Goal: Task Accomplishment & Management: Use online tool/utility

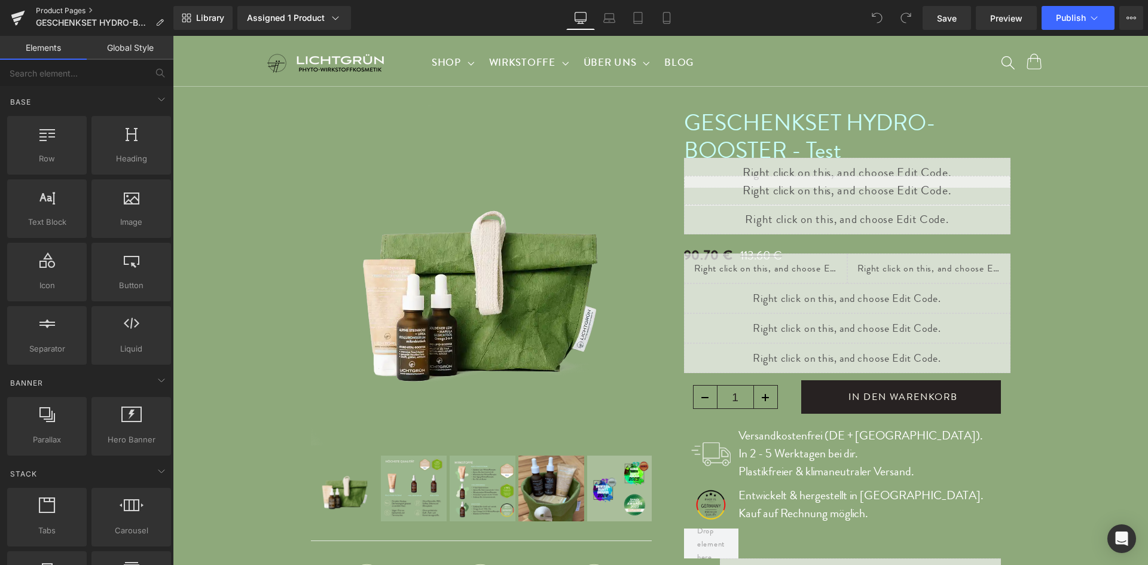
click at [68, 11] on link "Product Pages" at bounding box center [105, 11] width 138 height 10
click at [1133, 19] on icon at bounding box center [1132, 18] width 10 height 10
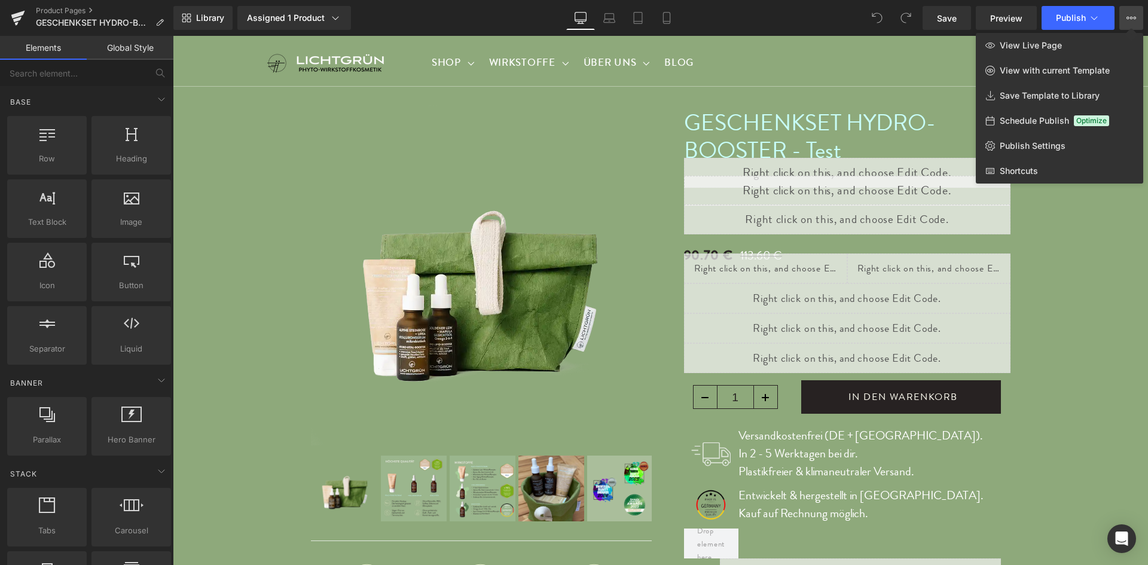
click at [388, 279] on div at bounding box center [661, 300] width 976 height 529
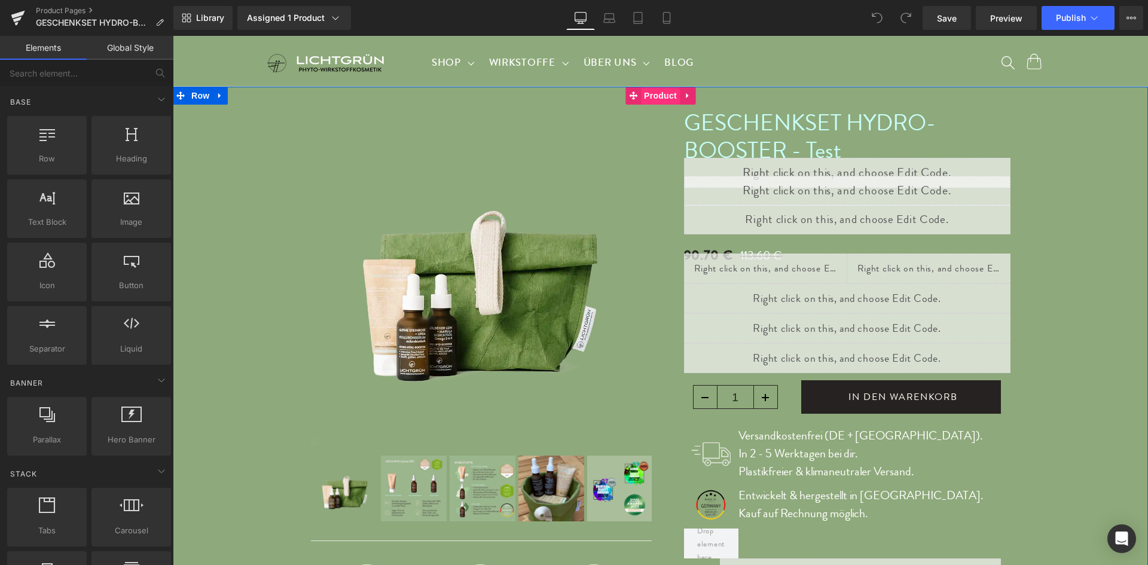
click at [648, 97] on span "Product" at bounding box center [660, 96] width 39 height 18
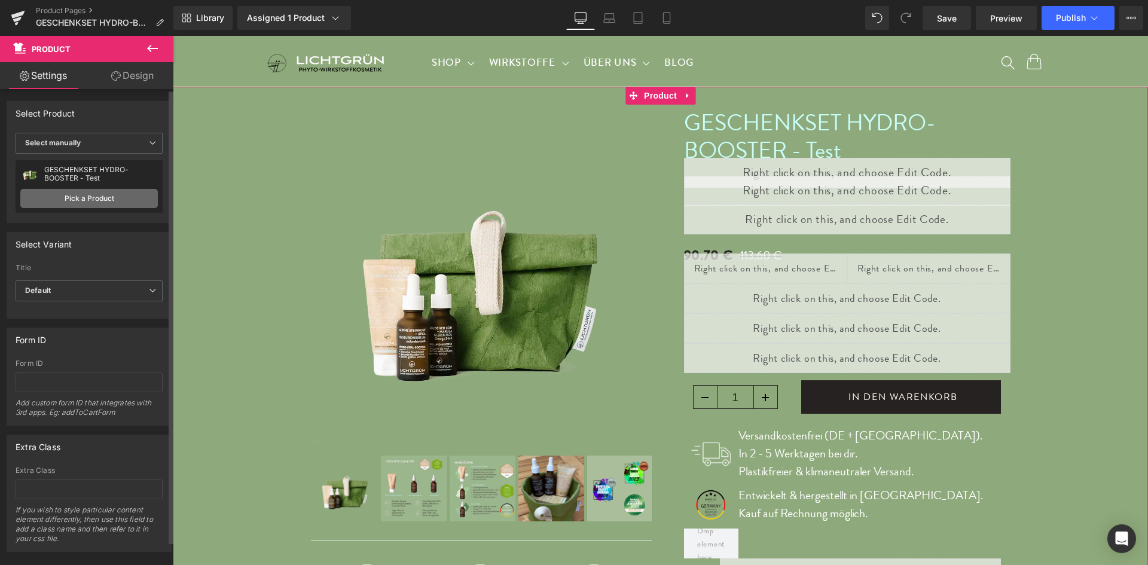
click at [99, 193] on link "Pick a Product" at bounding box center [89, 198] width 138 height 19
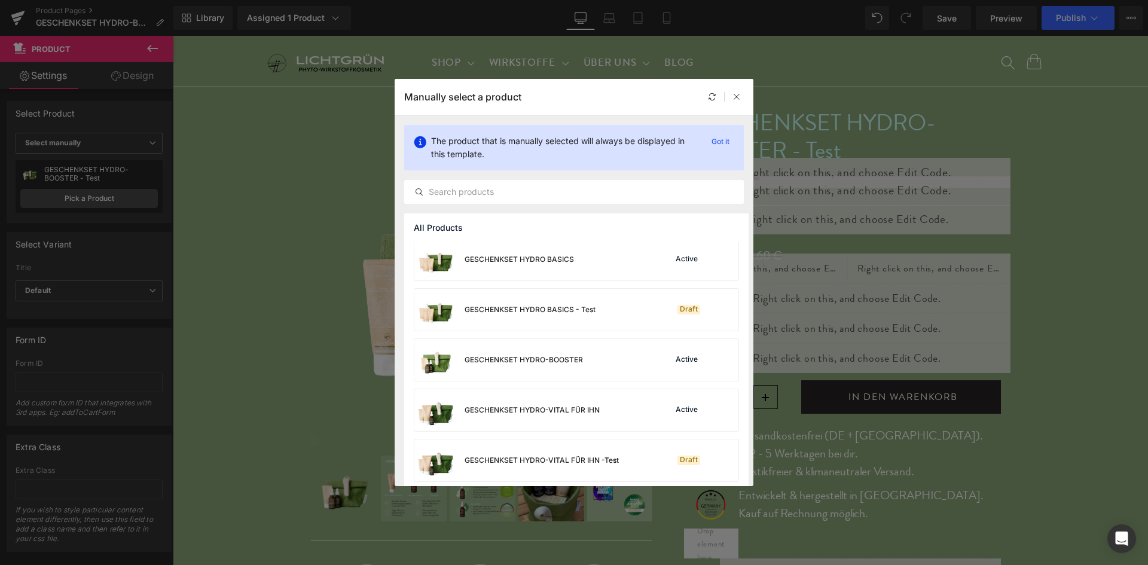
scroll to position [157, 0]
click at [699, 358] on div "Active" at bounding box center [698, 357] width 81 height 17
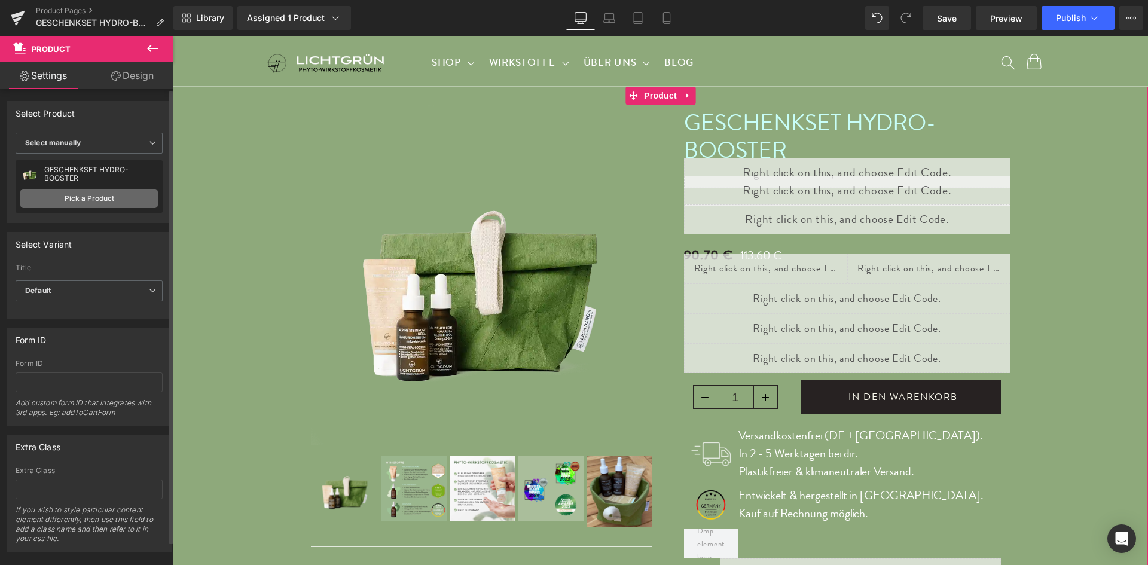
click at [95, 202] on link "Pick a Product" at bounding box center [89, 198] width 138 height 19
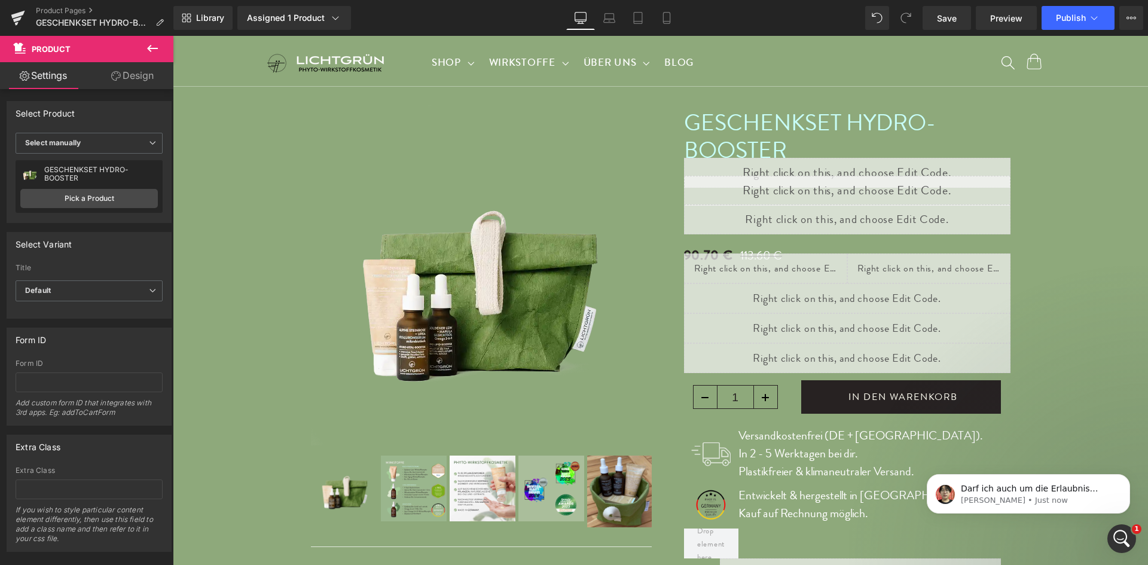
scroll to position [0, 0]
click at [641, 97] on span "Product" at bounding box center [660, 96] width 39 height 18
click at [97, 200] on link "Pick a Product" at bounding box center [89, 198] width 138 height 19
click at [941, 19] on span "Save" at bounding box center [947, 18] width 20 height 13
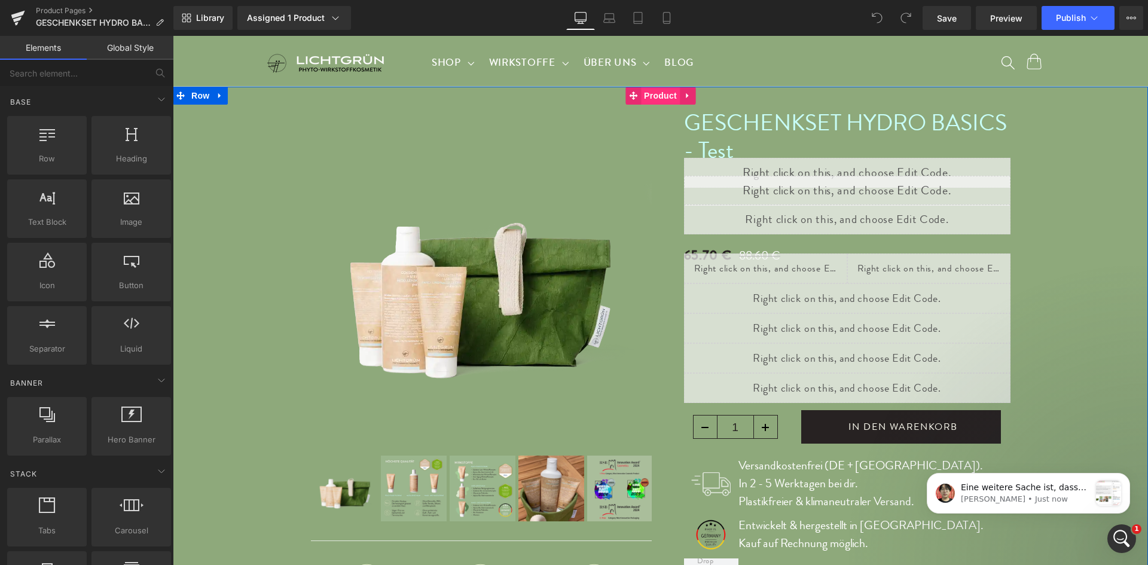
click at [643, 97] on span "Product" at bounding box center [660, 96] width 39 height 18
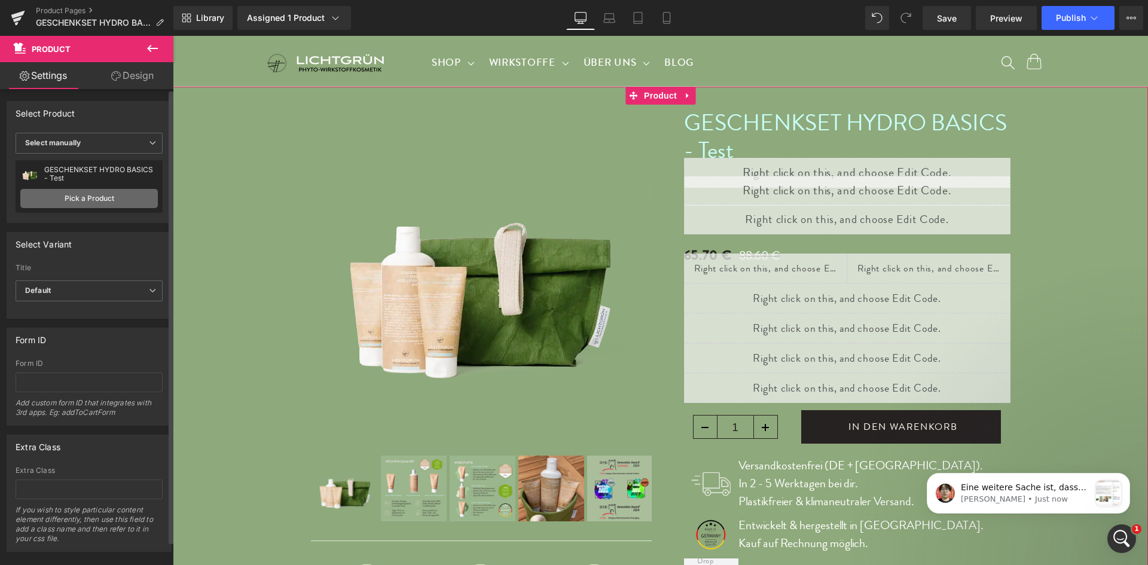
click at [62, 197] on link "Pick a Product" at bounding box center [89, 198] width 138 height 19
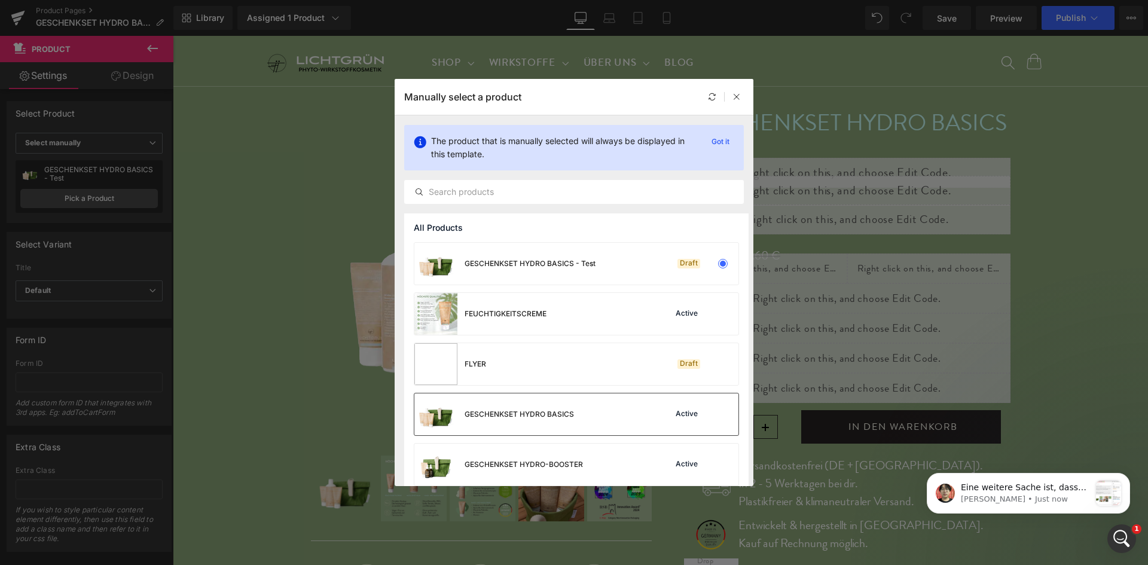
click at [687, 419] on div "Active" at bounding box center [686, 415] width 27 height 10
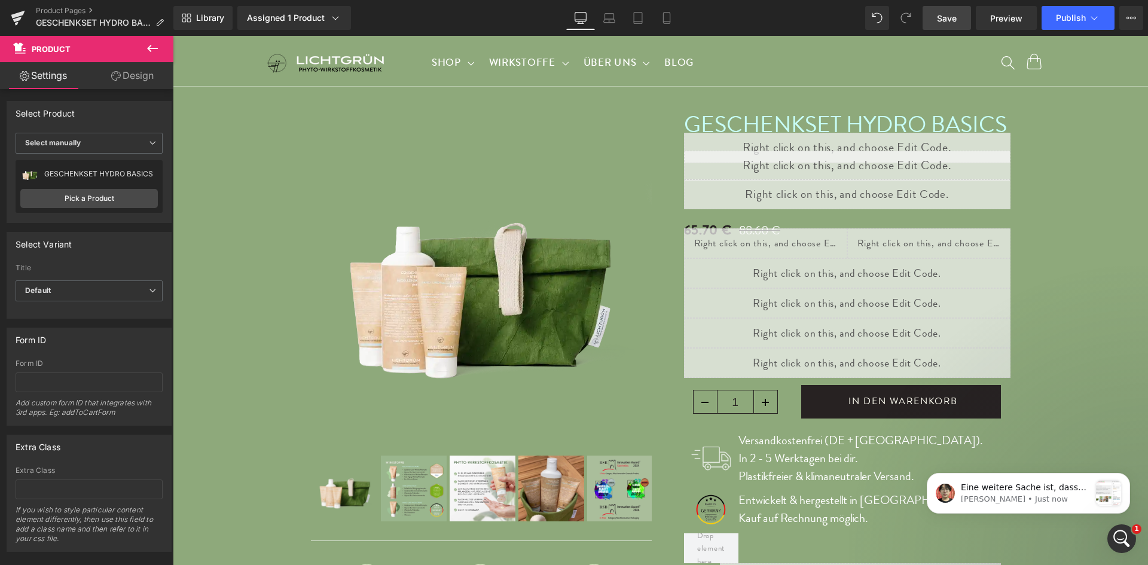
click at [944, 23] on span "Save" at bounding box center [947, 18] width 20 height 13
click at [656, 99] on span "Product" at bounding box center [660, 96] width 39 height 18
click at [97, 199] on link "Pick a Product" at bounding box center [89, 198] width 138 height 19
click at [964, 16] on link "Save" at bounding box center [947, 18] width 48 height 24
click at [317, 19] on div "Assigned 1 Product" at bounding box center [294, 18] width 95 height 12
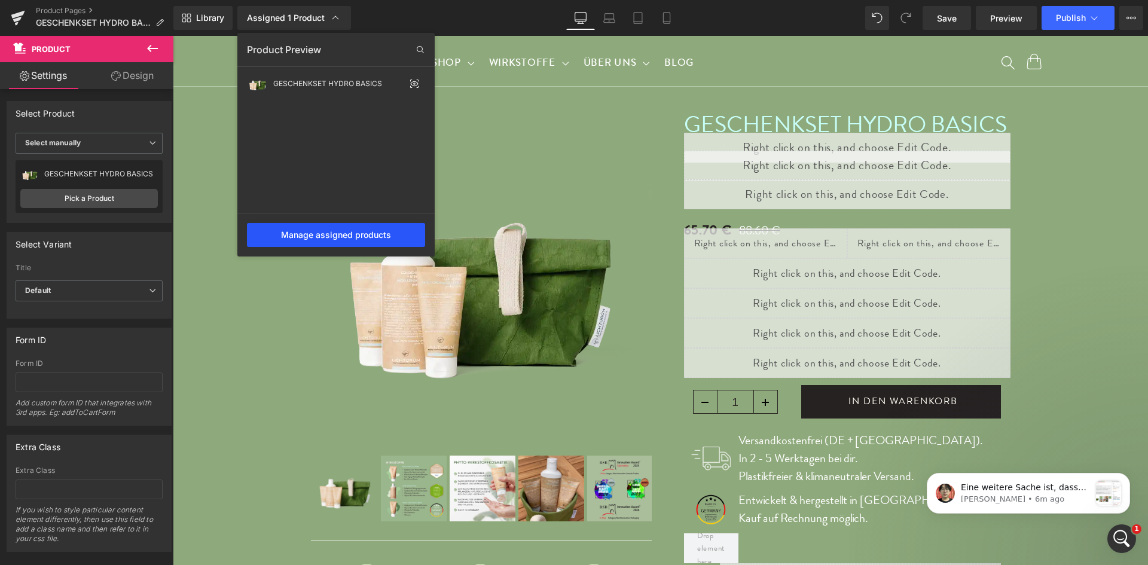
click at [336, 234] on div "Manage assigned products" at bounding box center [336, 235] width 178 height 24
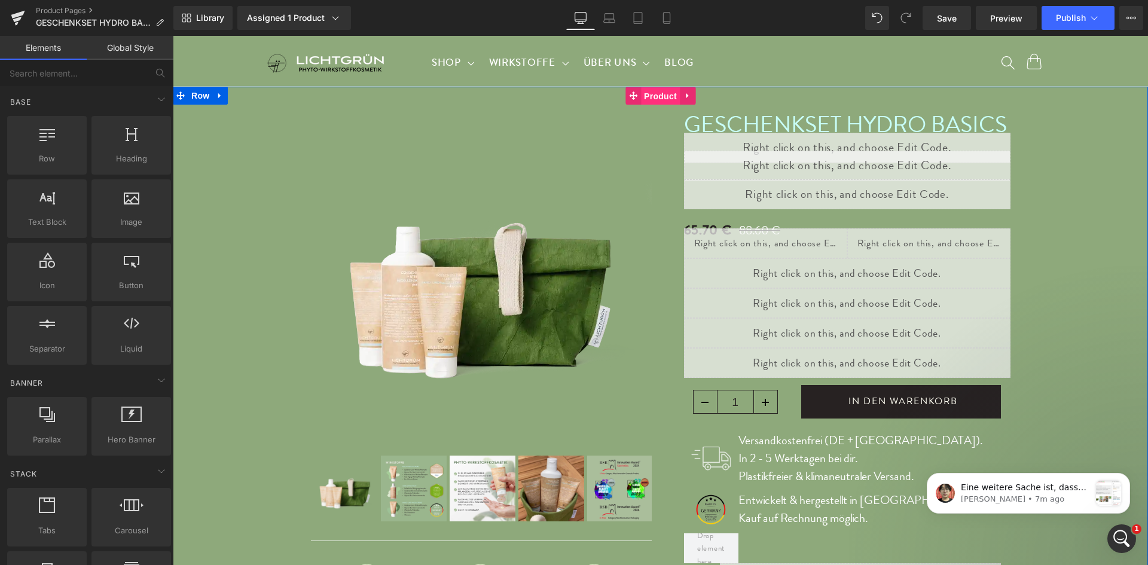
click at [651, 96] on span "Product" at bounding box center [660, 96] width 39 height 18
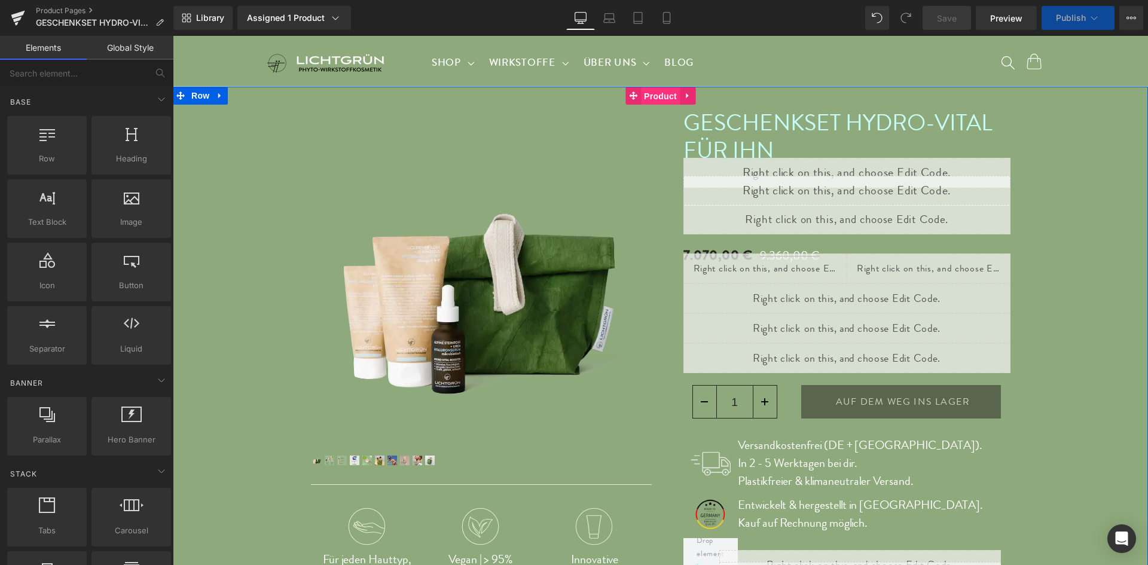
drag, startPoint x: 643, startPoint y: 97, endPoint x: 268, endPoint y: 180, distance: 384.0
click at [643, 97] on span "Product" at bounding box center [660, 96] width 39 height 18
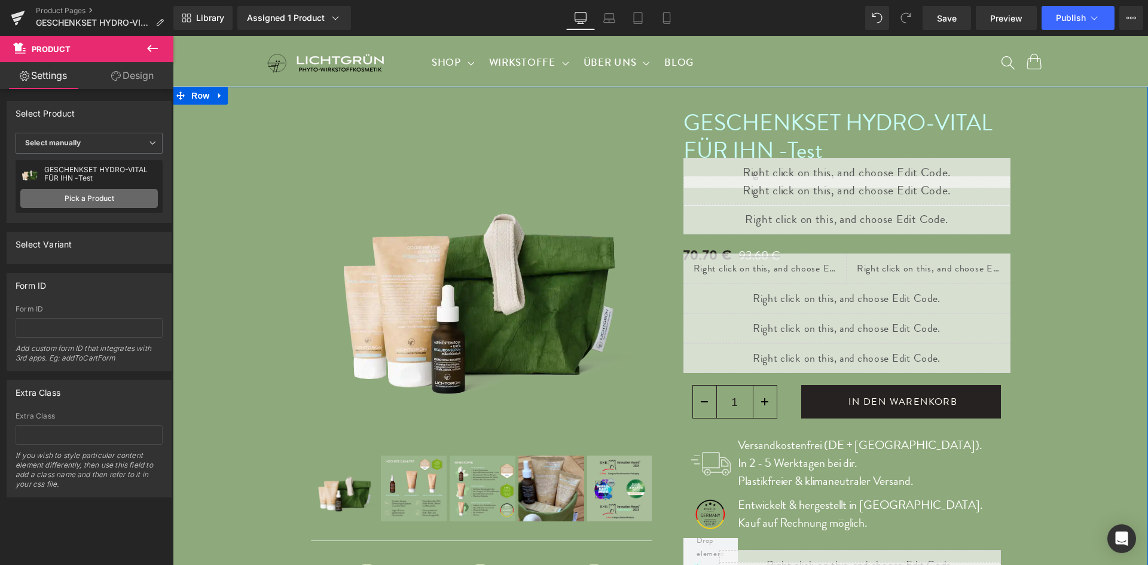
click at [83, 199] on link "Pick a Product" at bounding box center [89, 198] width 138 height 19
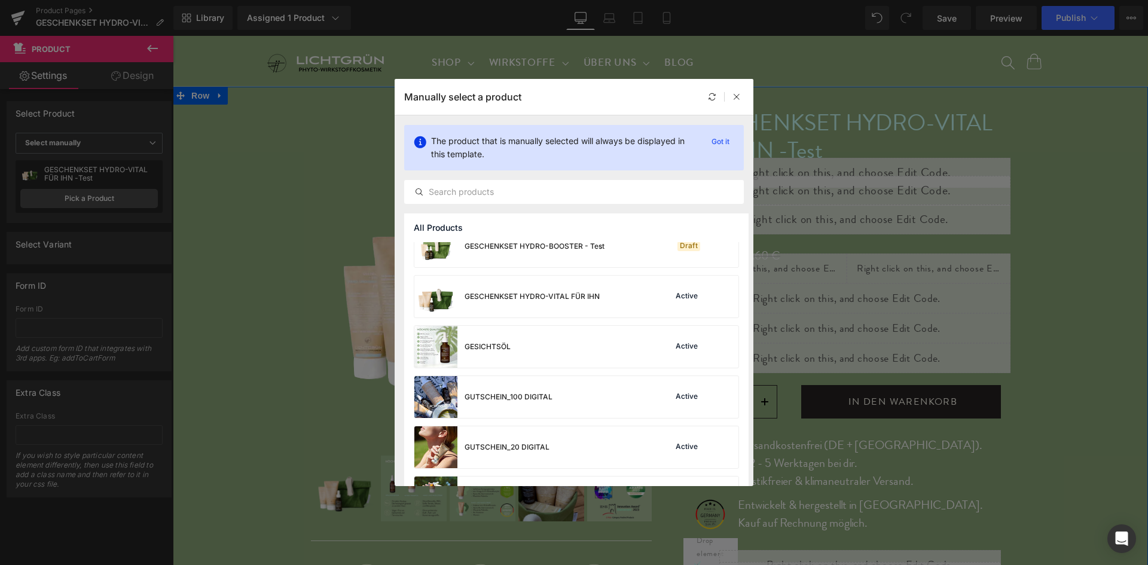
scroll to position [315, 0]
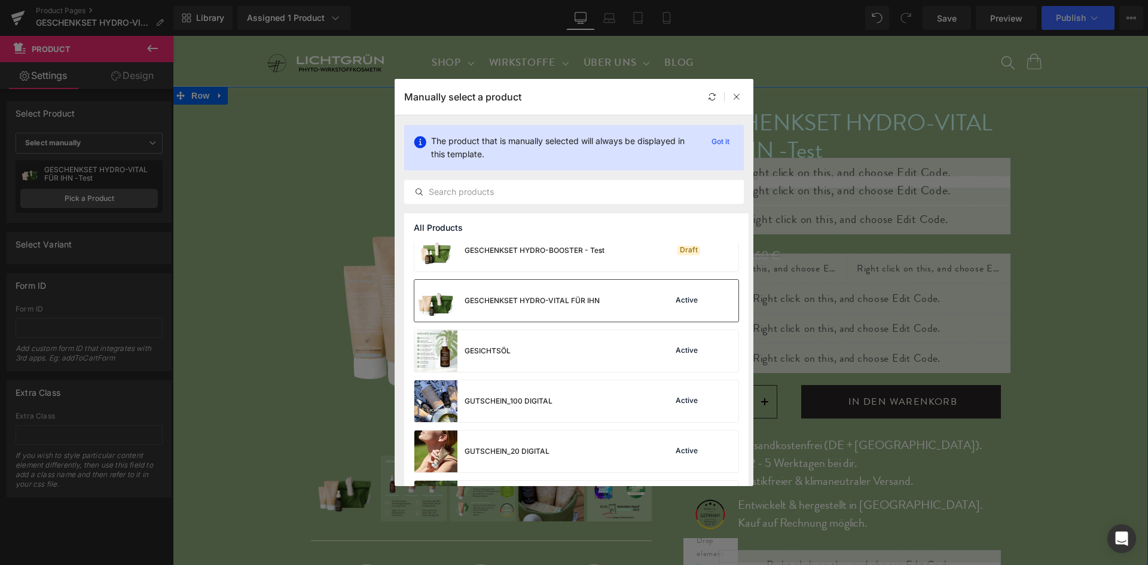
click at [684, 309] on div "GESCHENKSET HYDRO-VITAL FÜR IHN Active" at bounding box center [576, 301] width 324 height 42
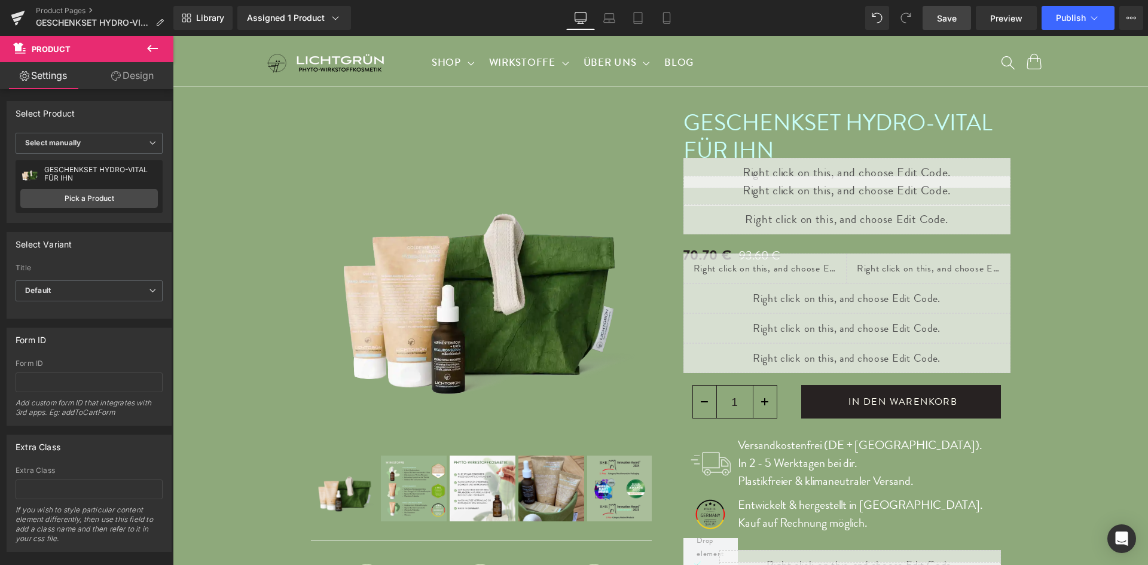
click at [950, 19] on span "Save" at bounding box center [947, 18] width 20 height 13
click at [49, 8] on link "Product Pages" at bounding box center [105, 11] width 138 height 10
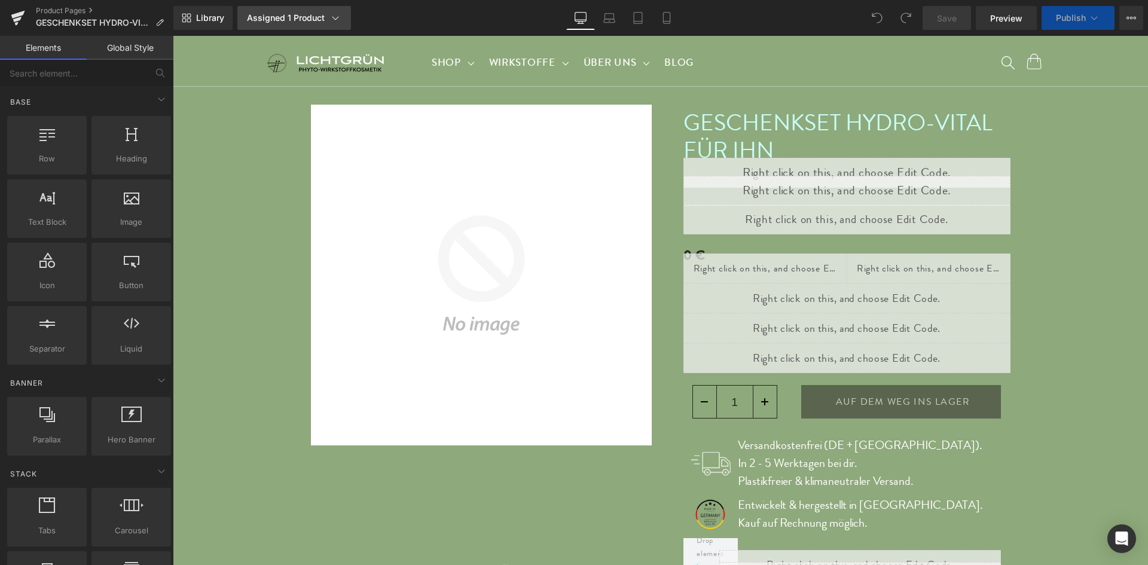
click at [330, 16] on icon at bounding box center [336, 18] width 12 height 12
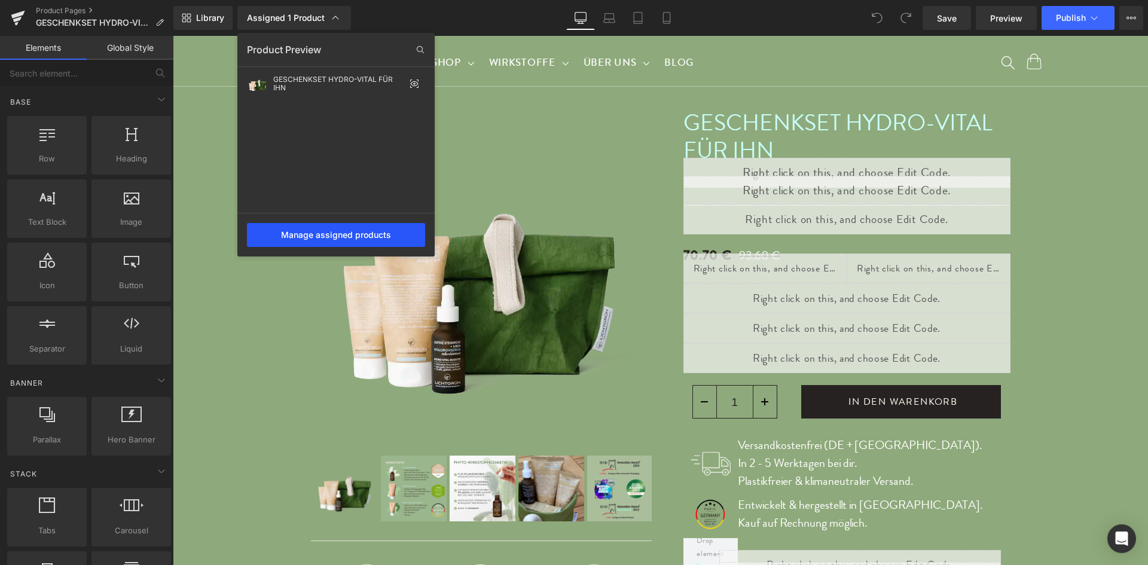
click at [327, 236] on div "Manage assigned products" at bounding box center [336, 235] width 178 height 24
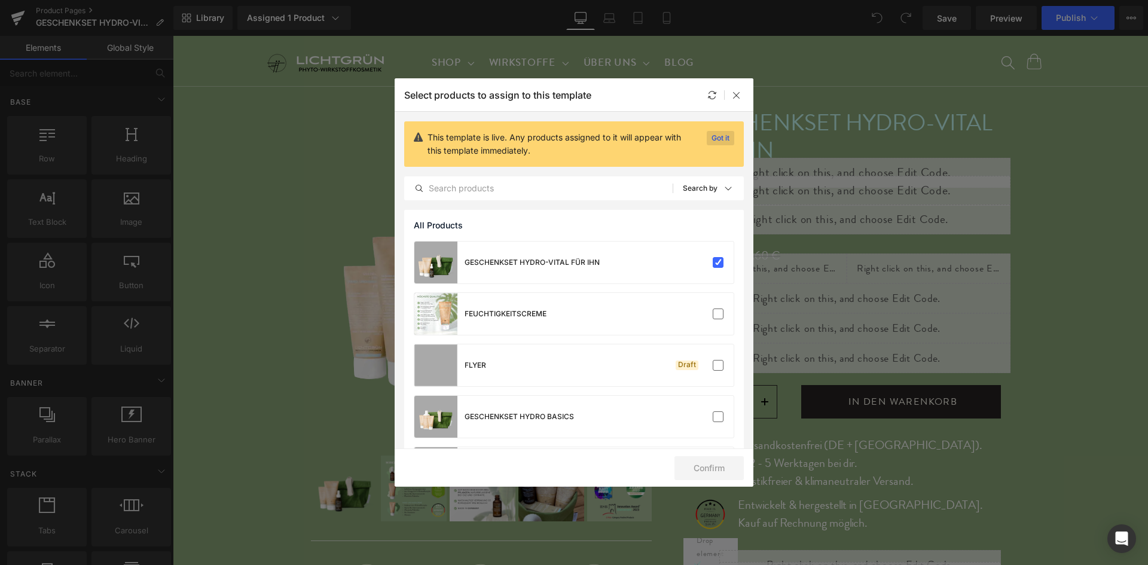
click at [719, 135] on p "Got it" at bounding box center [721, 138] width 28 height 14
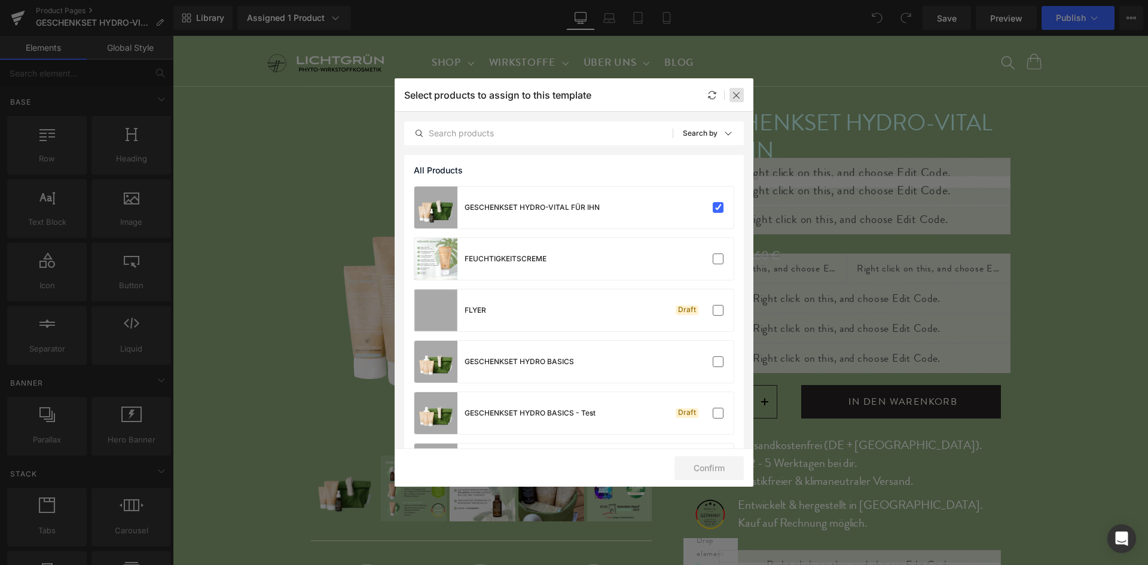
click at [737, 95] on icon at bounding box center [737, 95] width 10 height 10
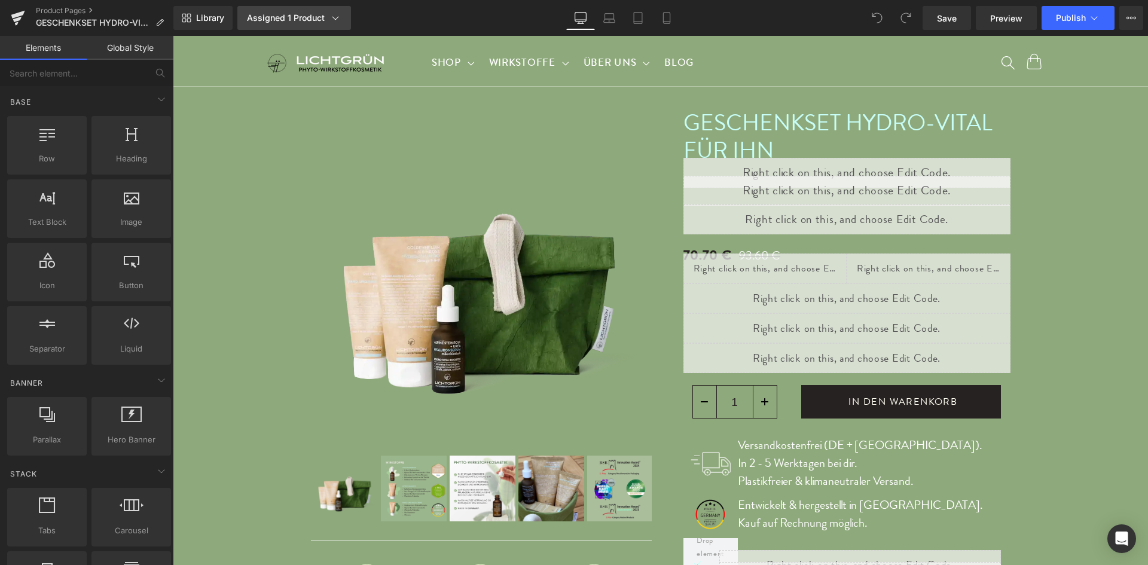
click at [322, 18] on div "Assigned 1 Product" at bounding box center [294, 18] width 95 height 12
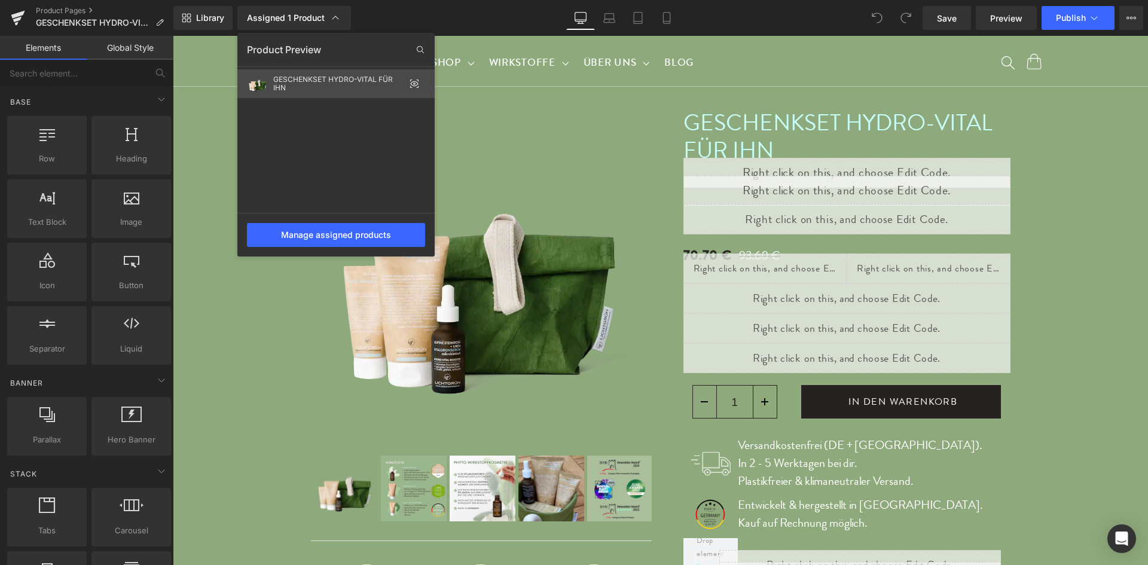
click at [333, 81] on div "GESCHENKSET HYDRO-VITAL FÜR IHN" at bounding box center [339, 83] width 132 height 17
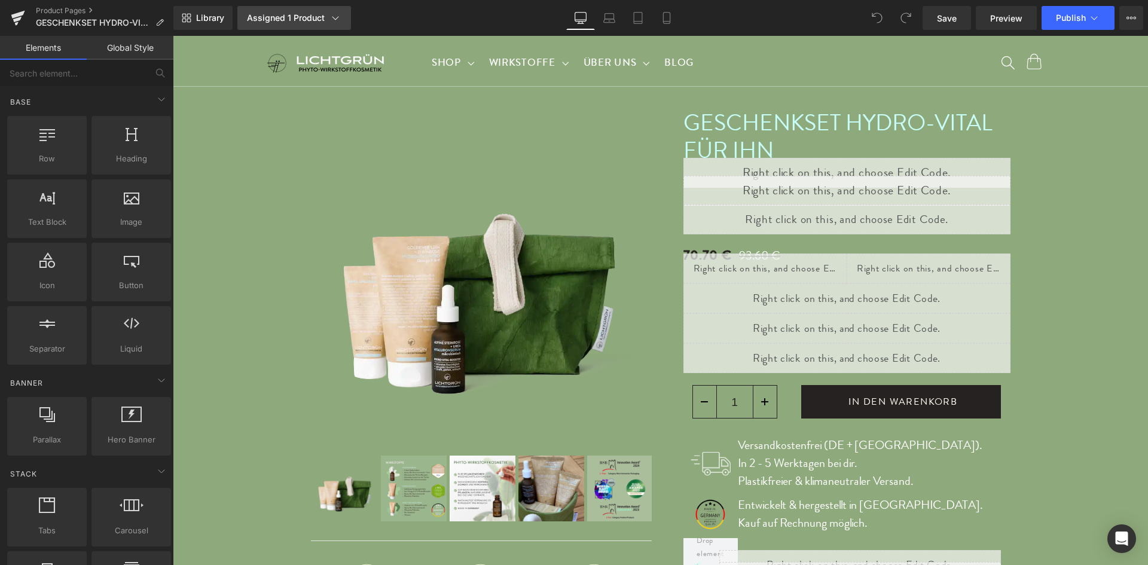
click at [311, 11] on link "Assigned 1 Product" at bounding box center [294, 18] width 114 height 24
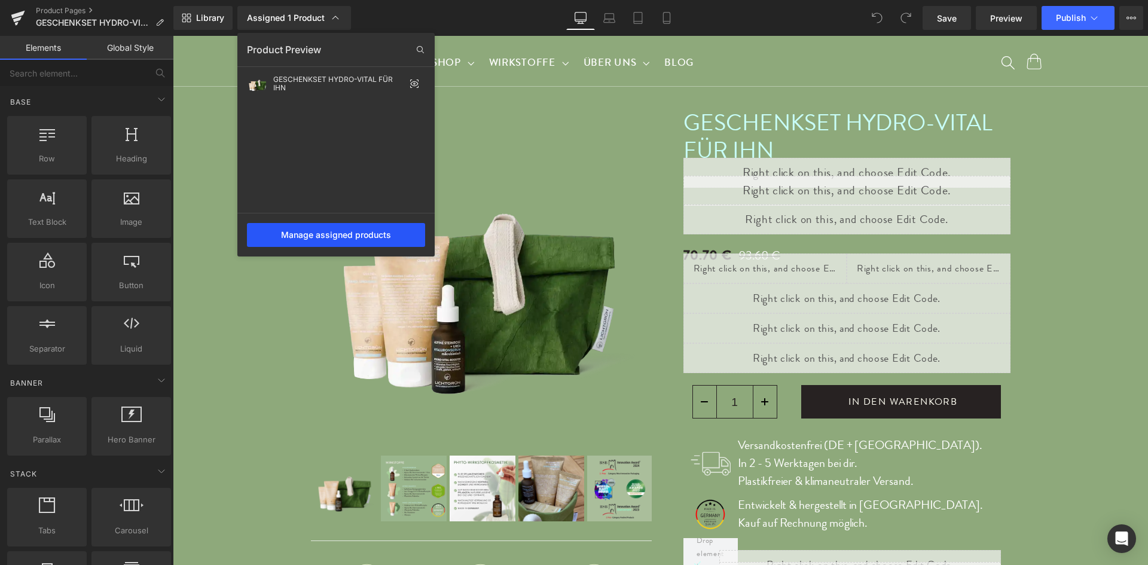
click at [317, 231] on div "Manage assigned products" at bounding box center [336, 235] width 178 height 24
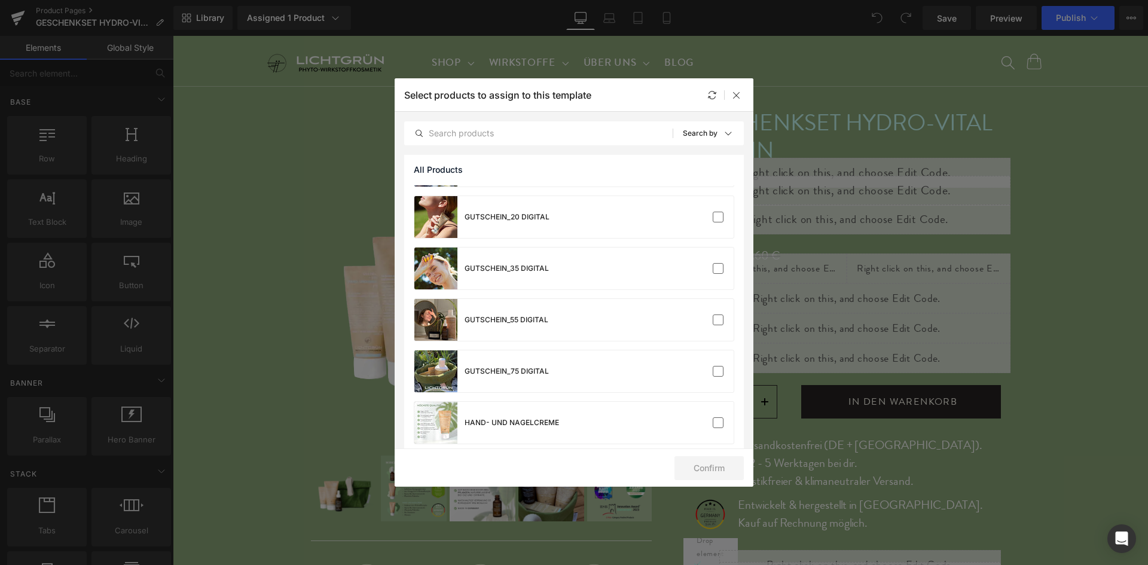
scroll to position [210, 0]
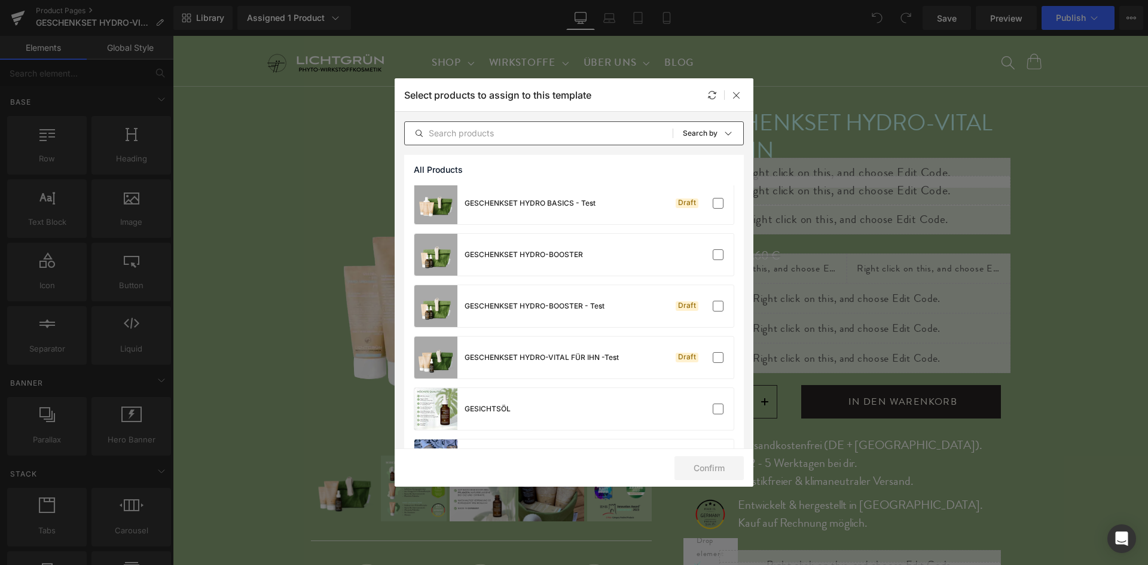
click at [536, 135] on input "text" at bounding box center [539, 133] width 268 height 14
paste input "GESCHENKSET HYDRO-VITAL FÜR IHN"
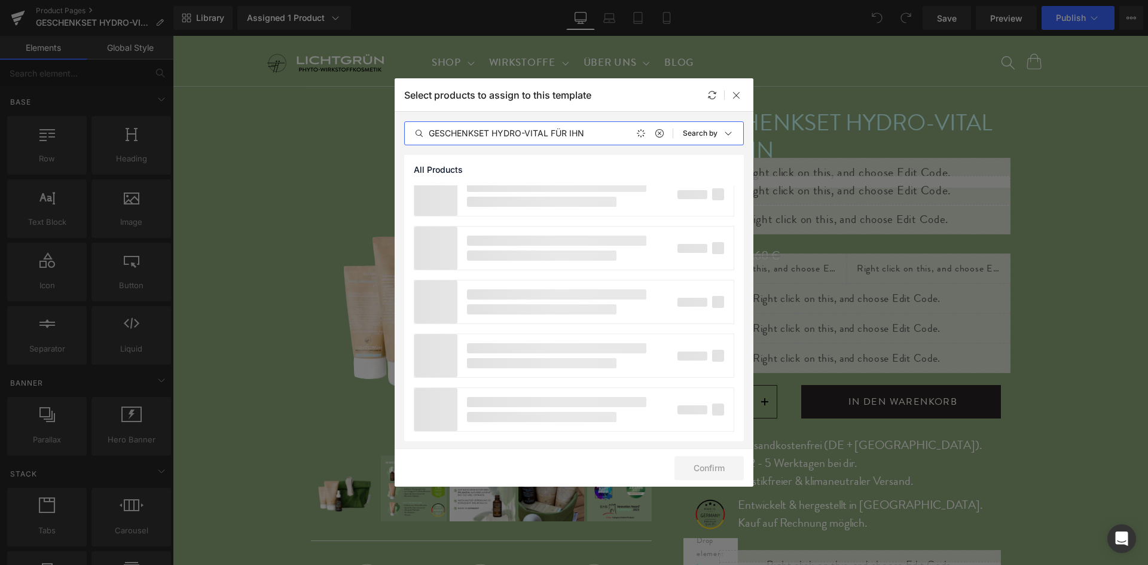
scroll to position [0, 0]
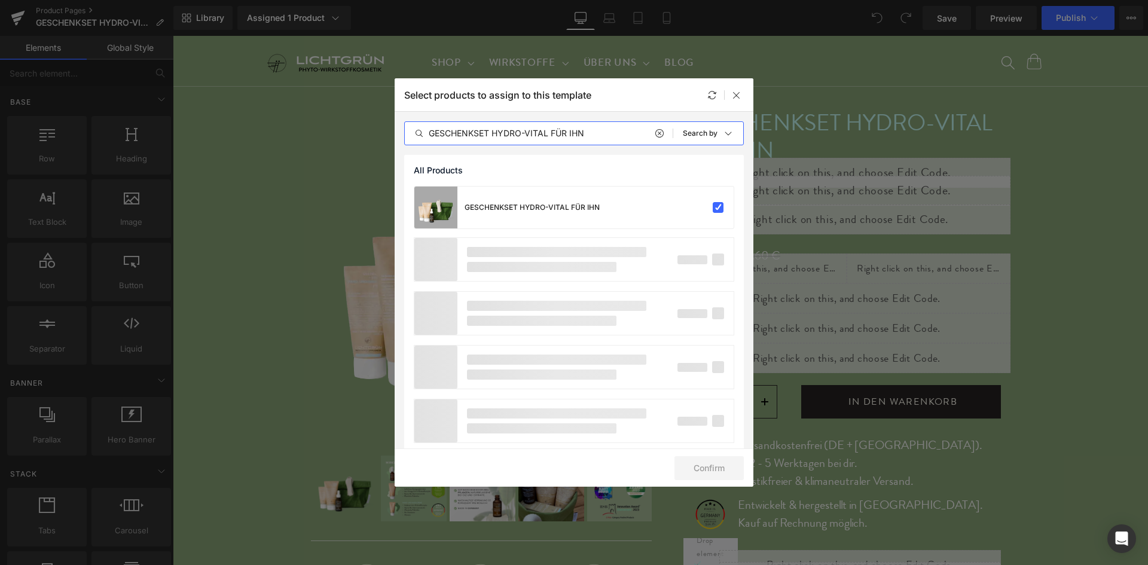
type input "GESCHENKSET HYDRO-VITAL FÜR IHN"
click at [736, 89] on div at bounding box center [737, 95] width 14 height 14
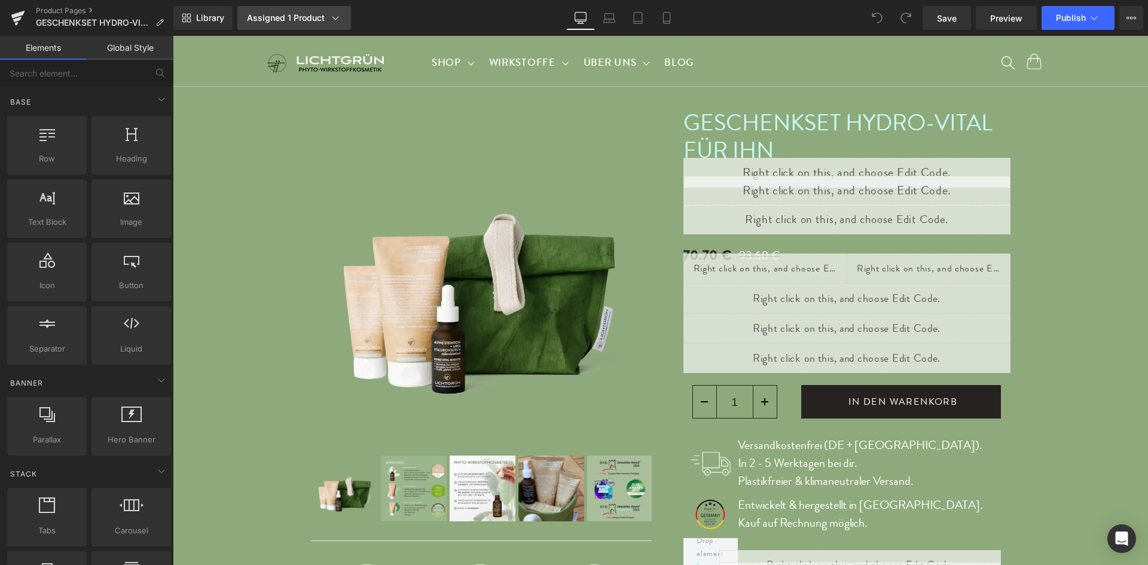
click at [333, 20] on icon at bounding box center [336, 18] width 12 height 12
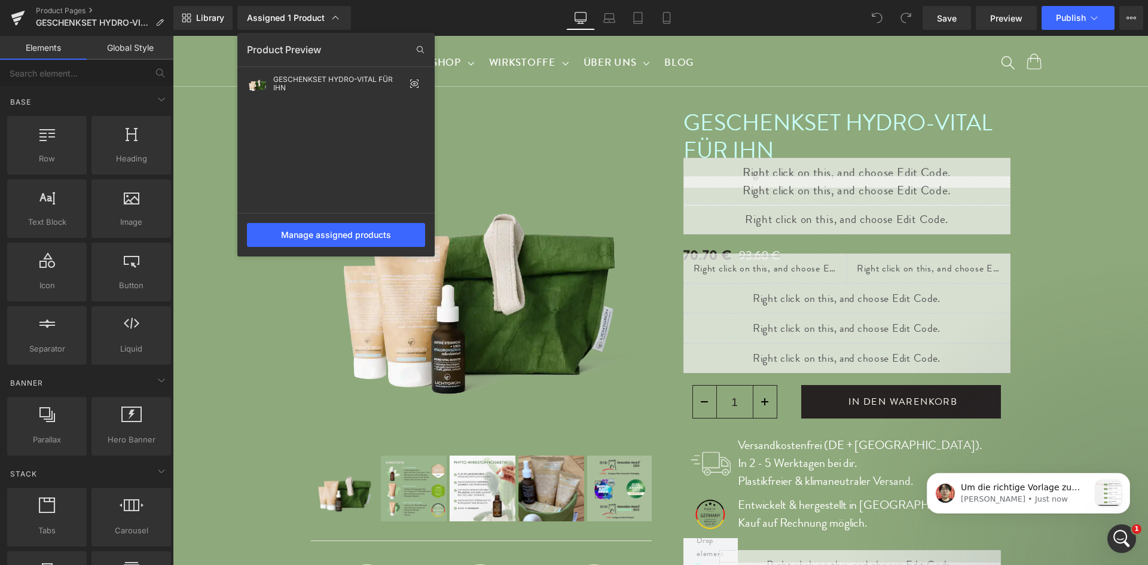
click at [434, 22] on div "Library Assigned 1 Product Product Preview GESCHENKSET HYDRO-VITAL FÜR IHN Mana…" at bounding box center [660, 18] width 975 height 24
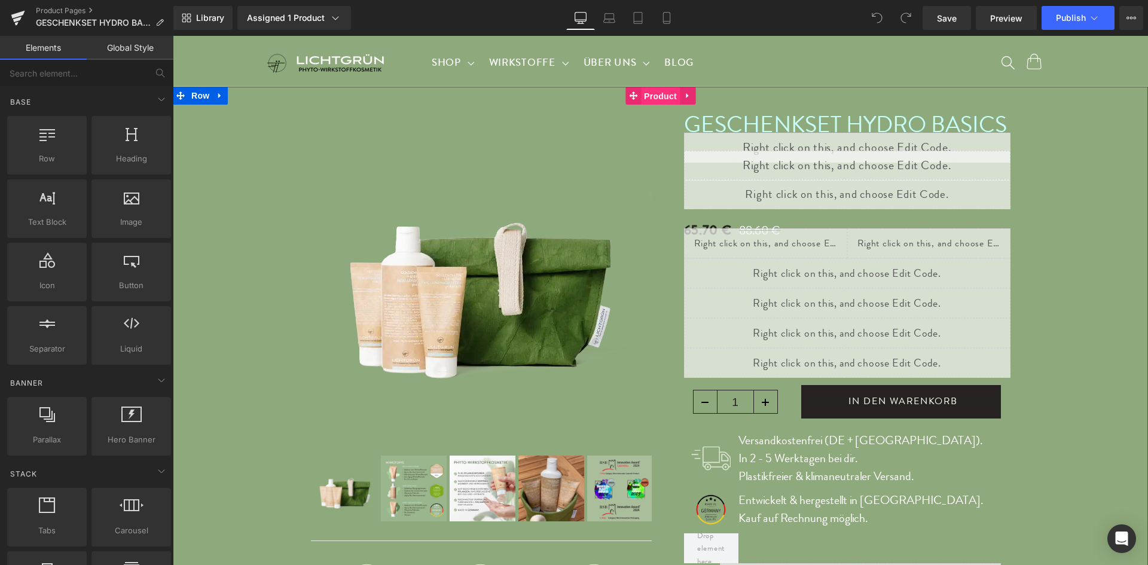
click at [648, 100] on span "Product" at bounding box center [660, 96] width 39 height 18
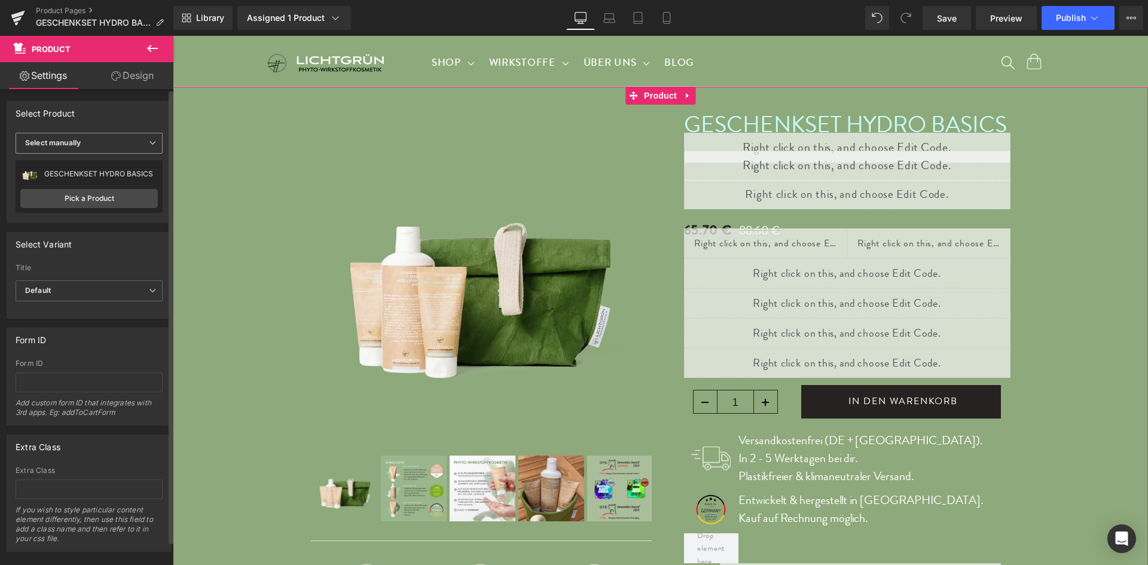
click at [115, 144] on span "Select manually" at bounding box center [89, 143] width 147 height 21
click at [115, 144] on span "Select manually" at bounding box center [87, 143] width 142 height 21
click at [89, 205] on link "Pick a Product" at bounding box center [89, 198] width 138 height 19
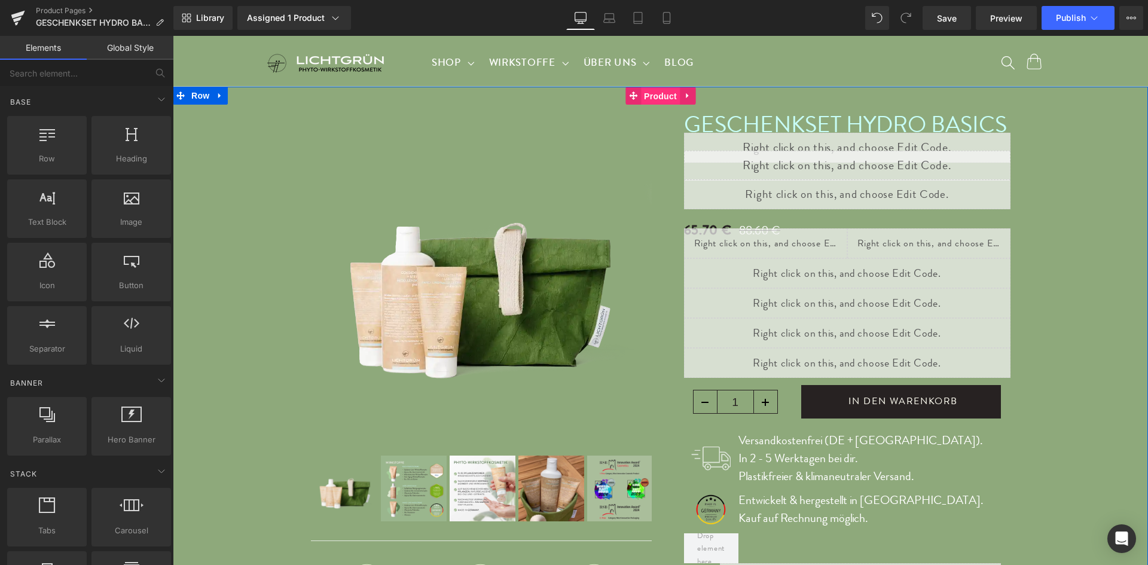
click at [645, 99] on span "Product" at bounding box center [660, 96] width 39 height 18
